Goal: Transaction & Acquisition: Purchase product/service

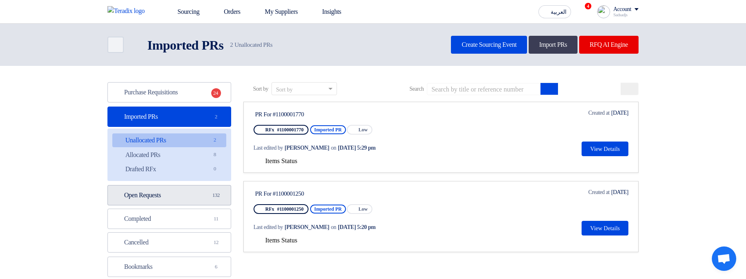
click at [185, 203] on link "Open Requests Open Requests 132" at bounding box center [169, 195] width 124 height 20
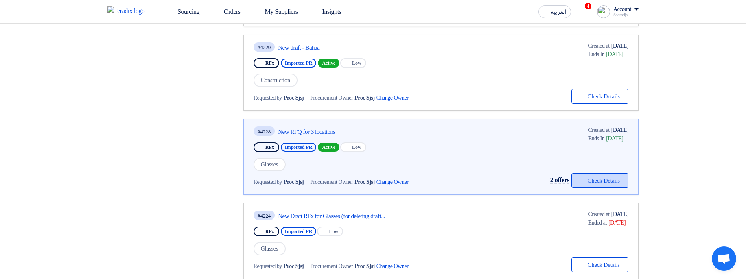
click at [599, 182] on button "Check details Check Details" at bounding box center [600, 180] width 57 height 15
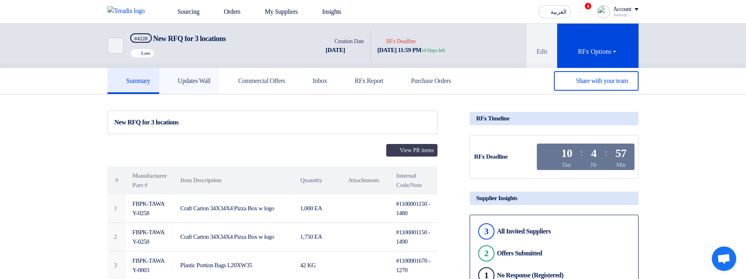
click at [207, 79] on h5 "Updates Wall" at bounding box center [189, 81] width 42 height 8
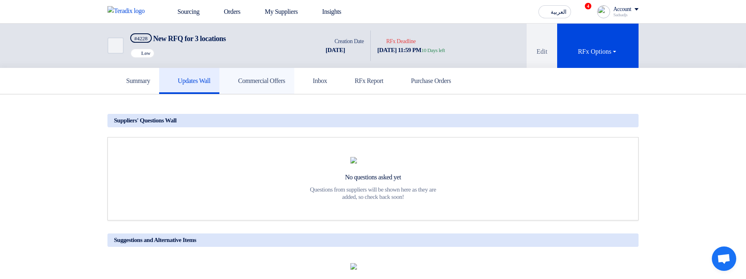
click at [285, 87] on link "Commercial Offers" at bounding box center [256, 81] width 75 height 26
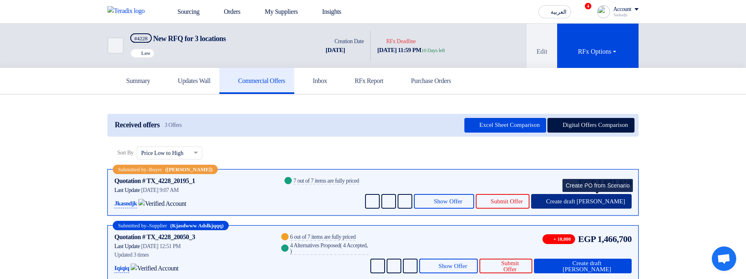
click at [614, 199] on span "Create draft PO" at bounding box center [585, 202] width 79 height 6
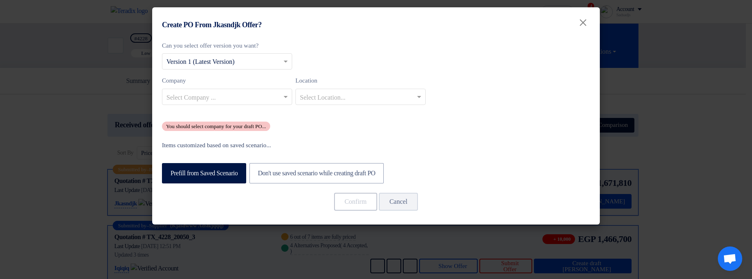
click at [704, 157] on modal-container "Create PO From Jkasndjk Offer? × Can you select offer version you want? Select …" at bounding box center [376, 139] width 752 height 279
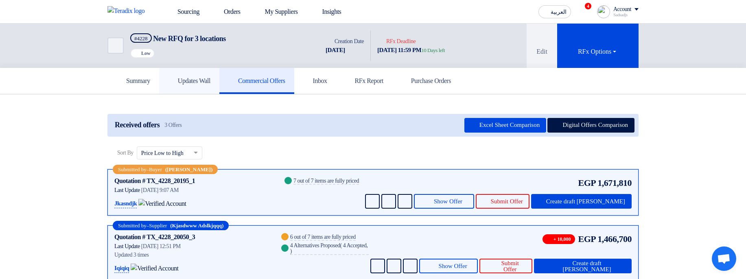
click at [165, 73] on link "Updates Wall" at bounding box center [189, 81] width 60 height 26
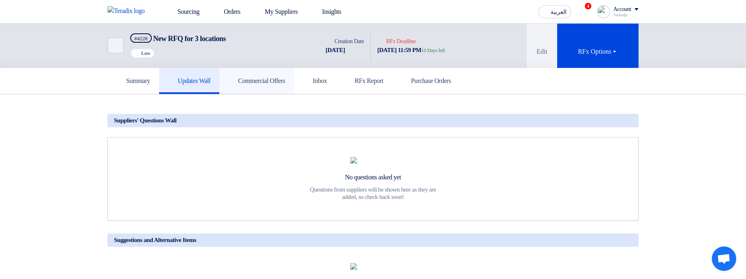
click at [272, 81] on h5 "Commercial Offers" at bounding box center [256, 81] width 57 height 8
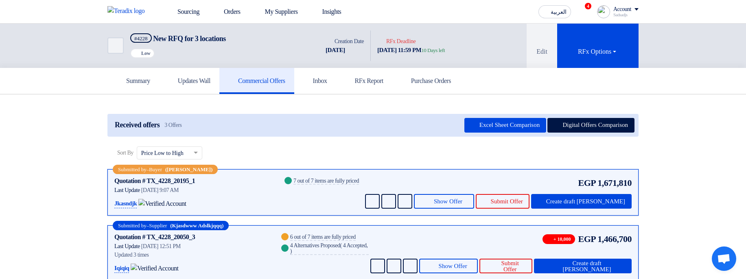
click at [703, 216] on section "Received offers 3 Offers Excel Sheet Comparison Digital Offers Comparison Sort …" at bounding box center [373, 216] width 746 height 245
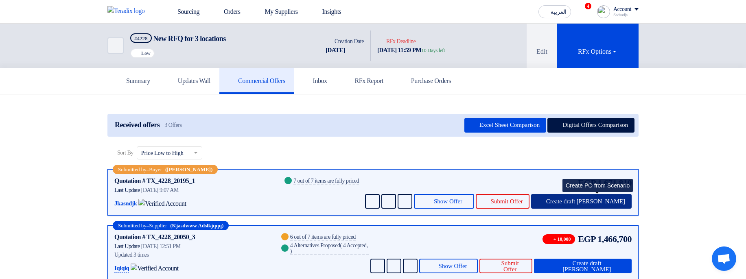
click at [618, 200] on span "Create draft PO" at bounding box center [585, 202] width 79 height 6
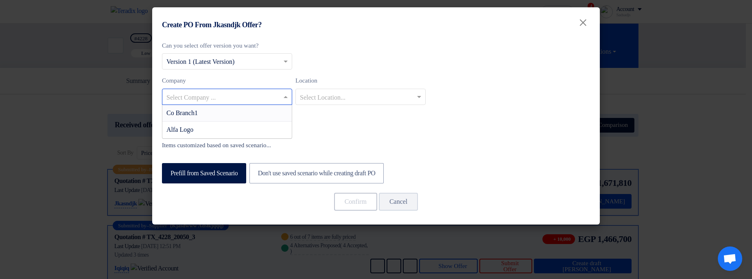
click at [223, 89] on div "Select Company ..." at bounding box center [227, 97] width 130 height 16
click at [228, 114] on div "Co Branch1" at bounding box center [226, 113] width 129 height 17
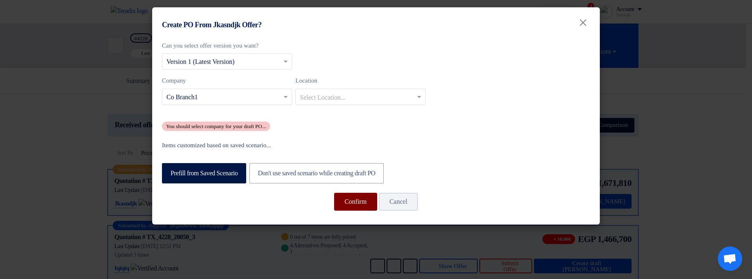
click at [358, 208] on button "Confirm" at bounding box center [355, 202] width 43 height 18
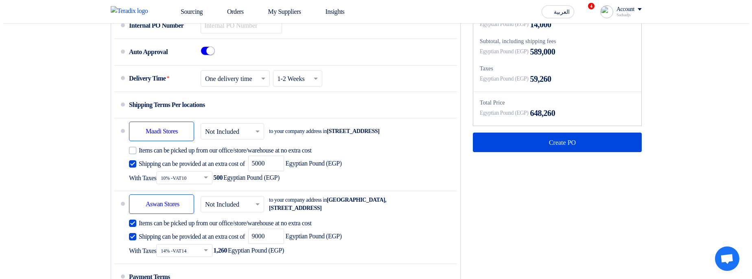
scroll to position [537, 0]
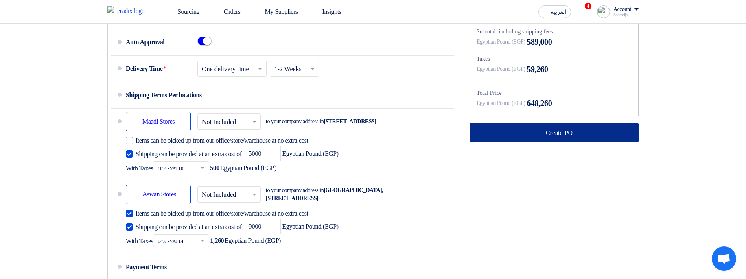
click at [553, 143] on button "Create PO" at bounding box center [554, 133] width 169 height 20
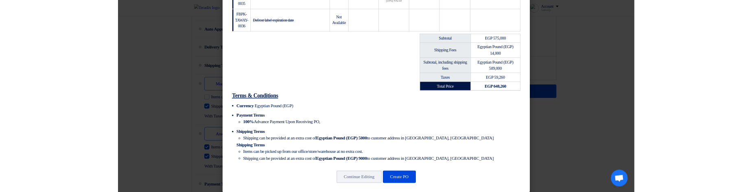
scroll to position [362, 0]
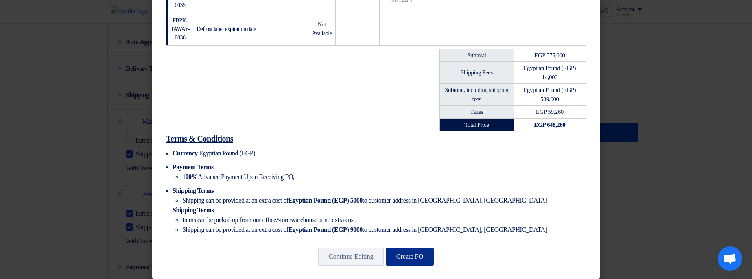
click at [420, 248] on button "Create PO" at bounding box center [410, 257] width 48 height 18
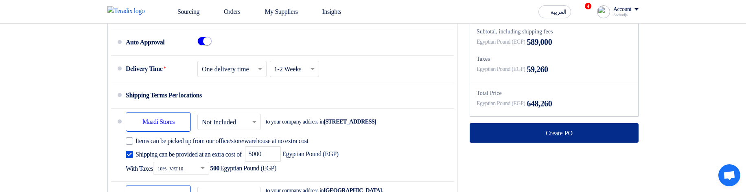
click at [510, 143] on button "Create PO" at bounding box center [554, 133] width 169 height 20
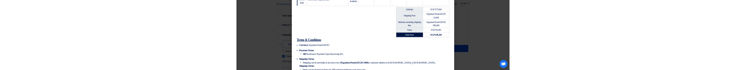
scroll to position [450, 0]
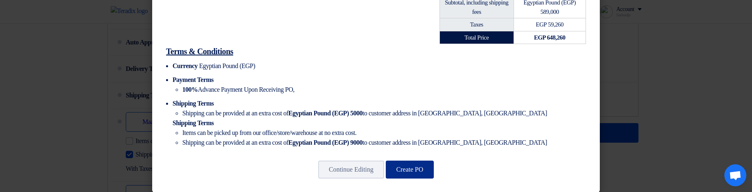
click at [413, 165] on button "Create PO" at bounding box center [410, 169] width 48 height 18
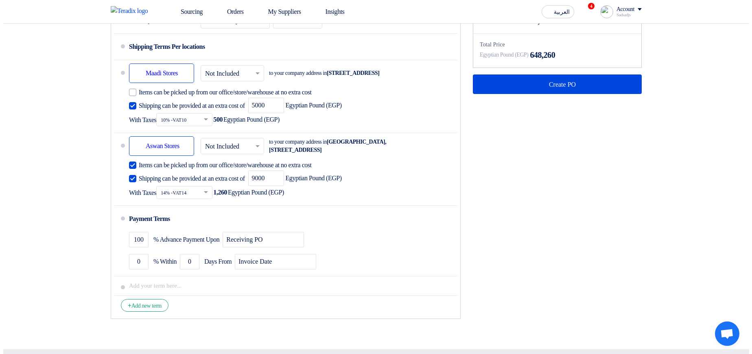
scroll to position [586, 0]
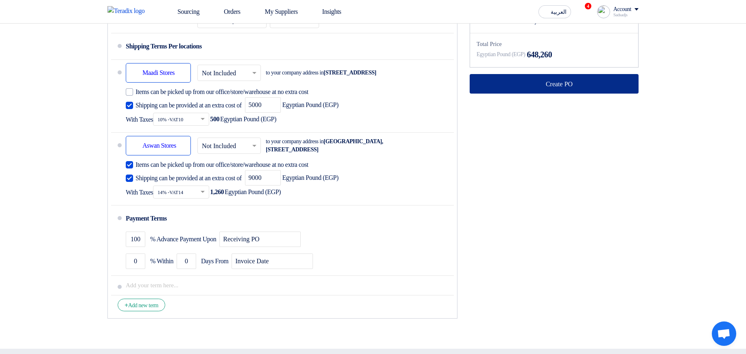
click at [539, 69] on icon at bounding box center [540, 84] width 8 height 8
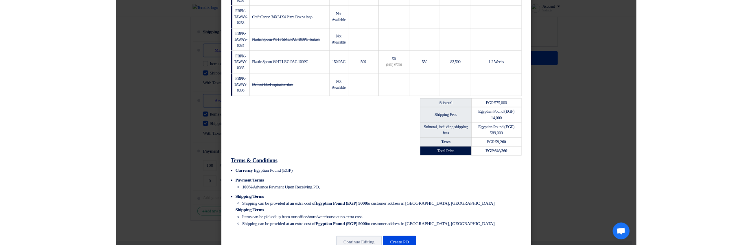
scroll to position [287, 0]
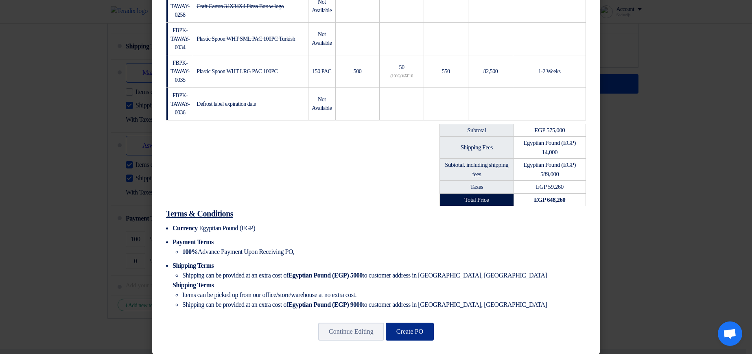
click at [410, 69] on button "Create PO" at bounding box center [410, 332] width 48 height 18
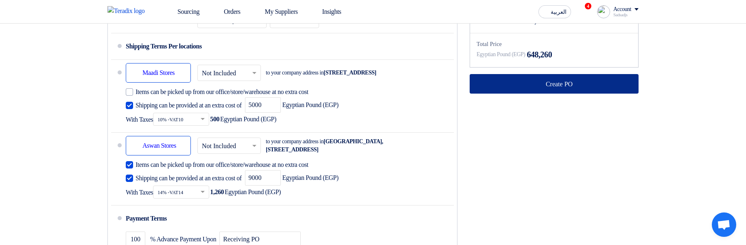
click at [519, 69] on button "Create PO" at bounding box center [554, 84] width 169 height 20
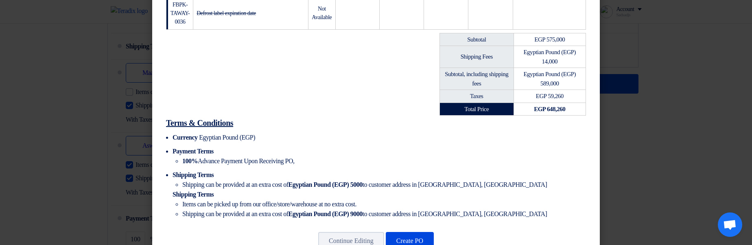
scroll to position [381, 0]
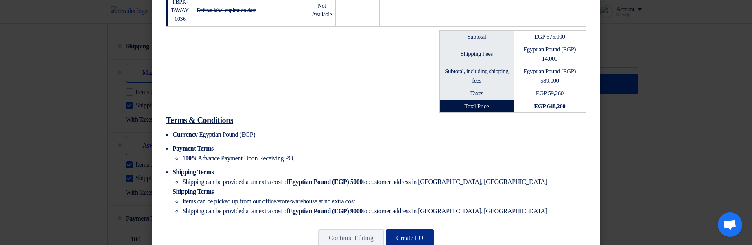
click at [406, 69] on button "Create PO" at bounding box center [410, 238] width 48 height 18
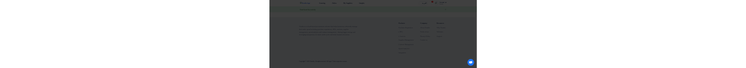
scroll to position [79, 0]
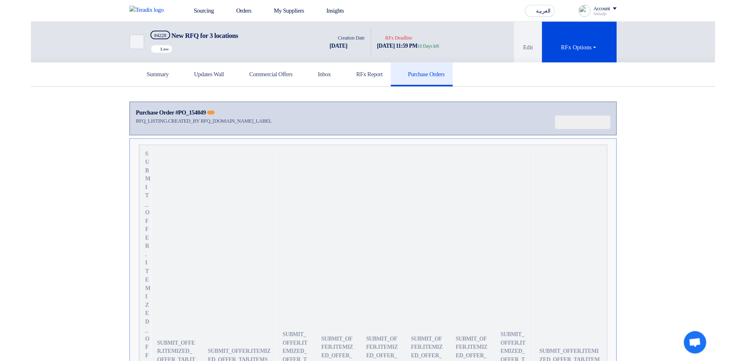
scroll to position [79, 0]
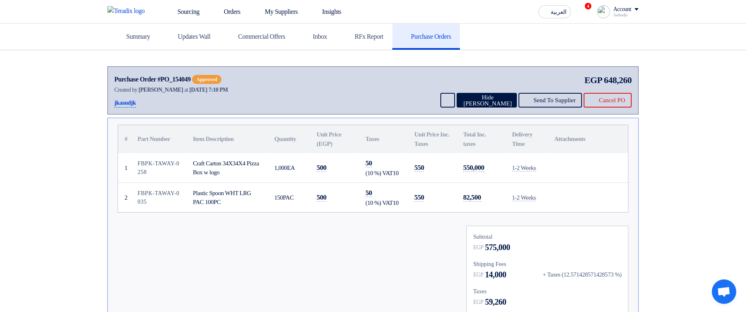
scroll to position [147, 0]
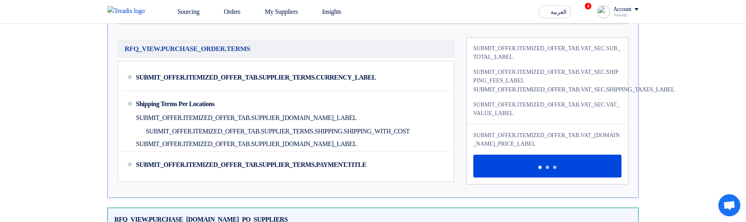
scroll to position [244, 0]
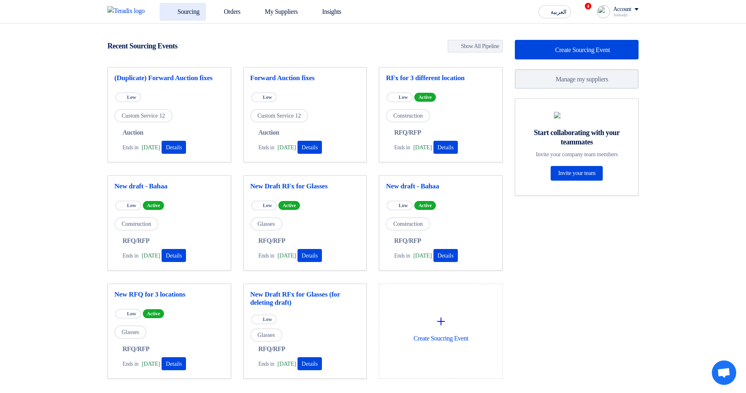
click at [190, 10] on link "Sourcing" at bounding box center [183, 12] width 46 height 18
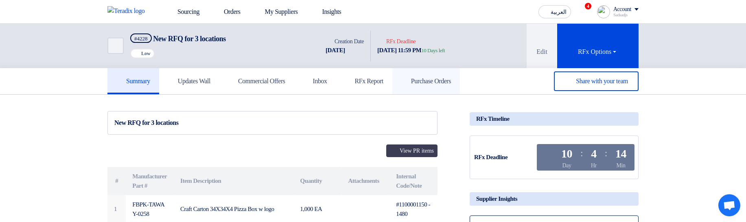
click at [460, 86] on link "Purchase Orders" at bounding box center [427, 81] width 68 height 26
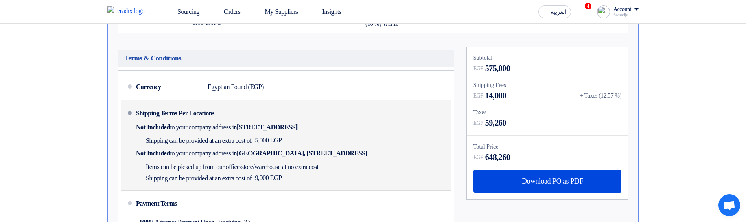
scroll to position [244, 0]
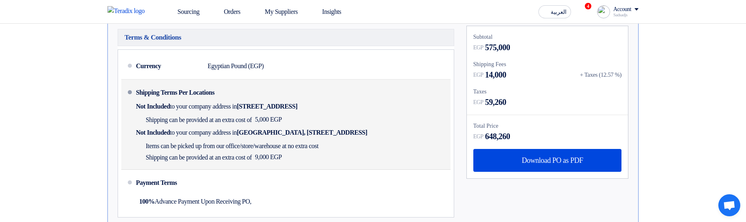
drag, startPoint x: 144, startPoint y: 95, endPoint x: 262, endPoint y: 98, distance: 118.5
click at [262, 98] on div "Shipping Terms Per Locations Not Included to your company address in Egypt, الق…" at bounding box center [291, 124] width 311 height 83
click at [264, 98] on div "Shipping Terms Per Locations Not Included to your company address in Egypt, الق…" at bounding box center [291, 124] width 311 height 83
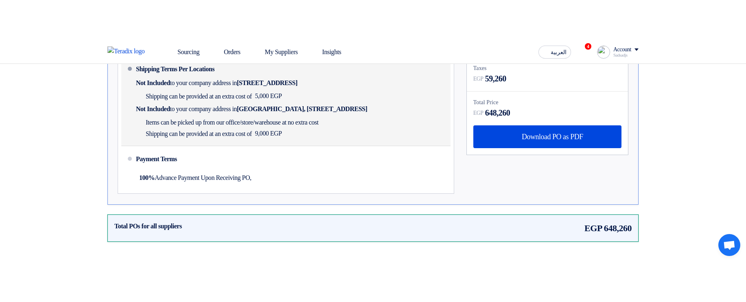
scroll to position [195, 0]
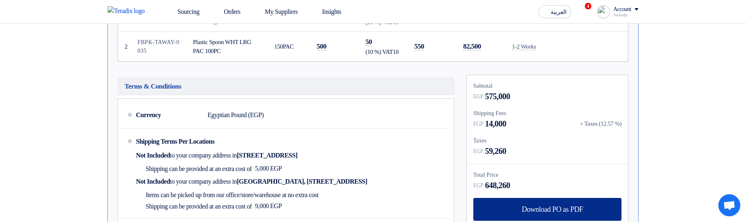
click at [566, 211] on span "Download PO as PDF" at bounding box center [552, 208] width 61 height 7
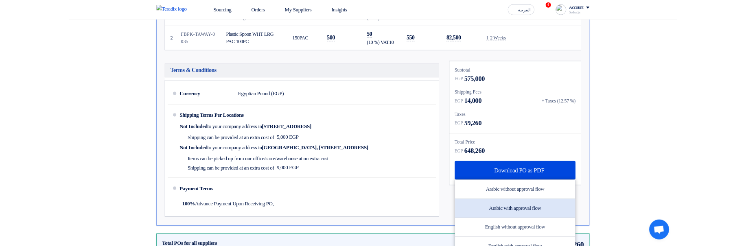
scroll to position [244, 0]
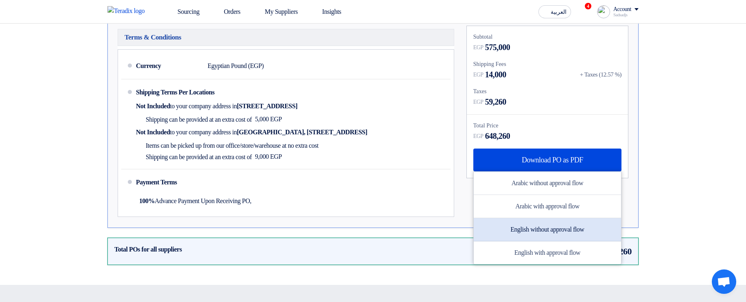
click at [548, 230] on div "English without approval flow" at bounding box center [547, 229] width 147 height 23
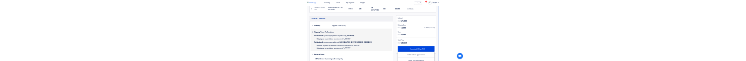
scroll to position [49, 0]
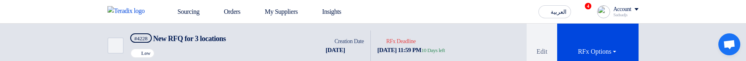
scroll to position [49, 0]
